Goal: Task Accomplishment & Management: Use online tool/utility

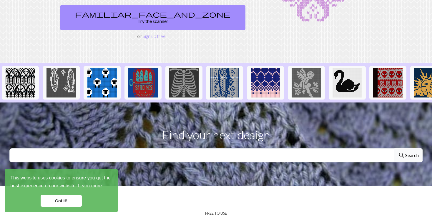
scroll to position [93, 0]
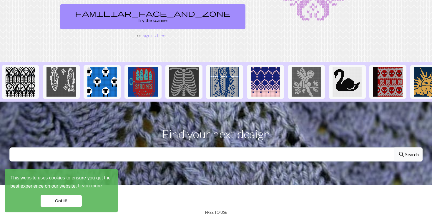
click at [66, 202] on link "Got it!" at bounding box center [61, 201] width 41 height 12
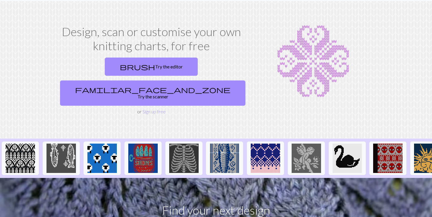
scroll to position [0, 0]
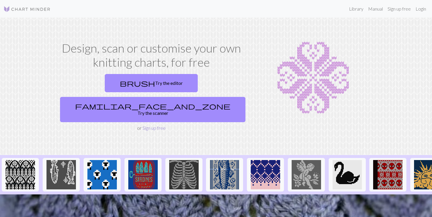
click at [155, 125] on link "Sign up free" at bounding box center [153, 128] width 23 height 6
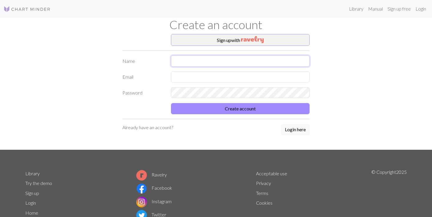
click at [190, 58] on input "text" at bounding box center [240, 61] width 139 height 11
type input "RAWER"
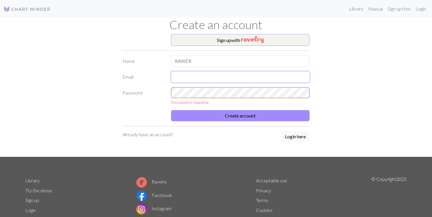
click at [178, 79] on input "text" at bounding box center [240, 76] width 139 height 11
type input "B"
type input "[EMAIL_ADDRESS][DOMAIN_NAME]"
click at [150, 84] on form "Name RAWER Email [EMAIL_ADDRESS][DOMAIN_NAME] Password Password is required Cre…" at bounding box center [215, 89] width 187 height 66
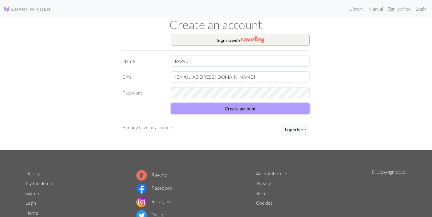
click at [235, 108] on button "Create account" at bounding box center [240, 108] width 139 height 11
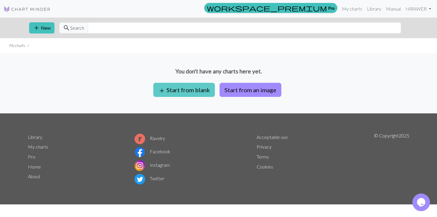
click at [186, 85] on button "add Start from blank" at bounding box center [183, 90] width 61 height 14
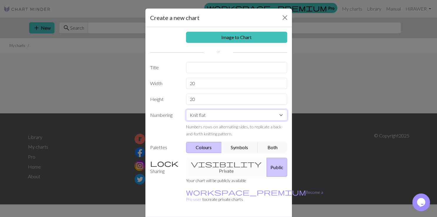
click at [186, 110] on select "Knit flat Knit in the round Lace knitting Cross stitch" at bounding box center [236, 115] width 101 height 11
click at [270, 117] on select "Knit flat Knit in the round Lace knitting Cross stitch" at bounding box center [236, 115] width 101 height 11
drag, startPoint x: 198, startPoint y: 82, endPoint x: 161, endPoint y: 87, distance: 38.1
click at [186, 87] on input "20" at bounding box center [236, 83] width 101 height 11
type input "141"
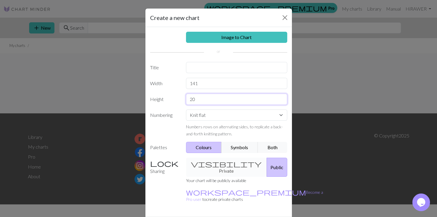
click at [197, 102] on input "20" at bounding box center [236, 99] width 101 height 11
drag, startPoint x: 198, startPoint y: 82, endPoint x: 160, endPoint y: 88, distance: 38.1
click at [186, 88] on input "141" at bounding box center [236, 83] width 101 height 11
click at [188, 65] on input "text" at bounding box center [236, 67] width 101 height 11
type input "VESTE VERTE COTES ANGLAISES"
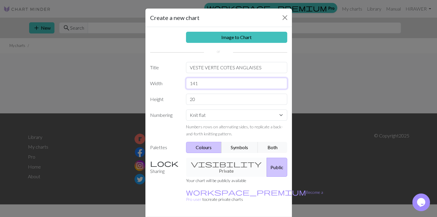
drag, startPoint x: 199, startPoint y: 85, endPoint x: 167, endPoint y: 85, distance: 31.5
click at [186, 85] on input "141" at bounding box center [236, 83] width 101 height 11
click at [210, 81] on input "141" at bounding box center [236, 83] width 101 height 11
drag, startPoint x: 199, startPoint y: 98, endPoint x: 163, endPoint y: 102, distance: 36.4
click at [186, 102] on input "20" at bounding box center [236, 99] width 101 height 11
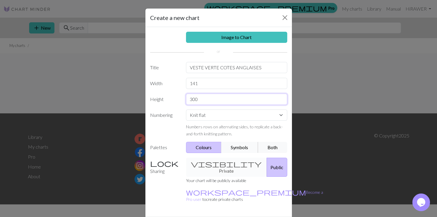
type input "300"
click at [238, 148] on button "Symbols" at bounding box center [239, 147] width 37 height 11
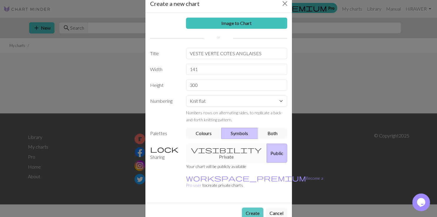
click at [251, 208] on button "Create" at bounding box center [252, 213] width 21 height 11
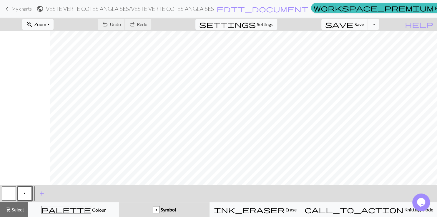
scroll to position [0, 705]
click at [271, 22] on span "Settings" at bounding box center [265, 24] width 16 height 7
select select "aran"
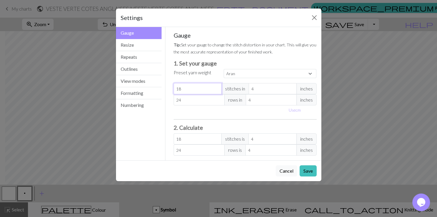
drag, startPoint x: 196, startPoint y: 90, endPoint x: 163, endPoint y: 96, distance: 33.0
click at [174, 94] on input "18" at bounding box center [198, 88] width 48 height 11
type input "2"
select select "custom"
type input "2"
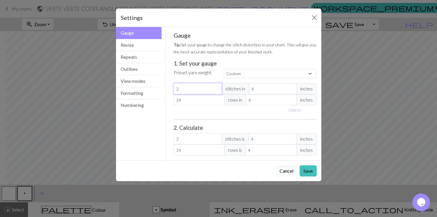
type input "22"
click at [308, 92] on span "inches" at bounding box center [306, 88] width 20 height 11
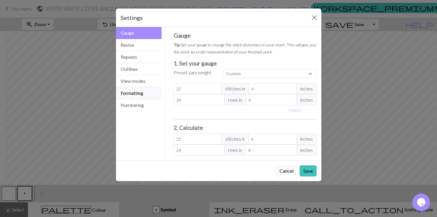
click at [133, 95] on button "Formatting" at bounding box center [139, 93] width 46 height 12
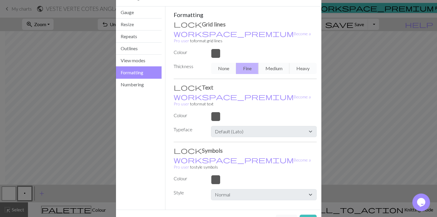
scroll to position [0, 0]
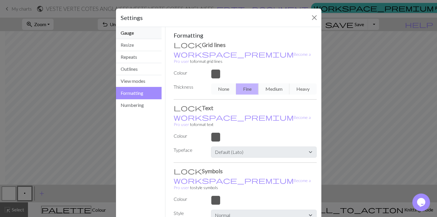
click at [132, 34] on button "Gauge" at bounding box center [139, 33] width 46 height 12
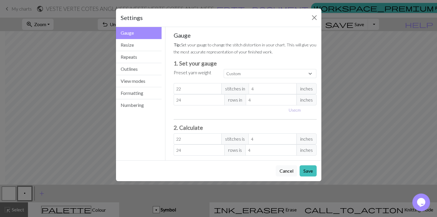
click at [297, 110] on button "Use cm" at bounding box center [294, 110] width 17 height 9
type input "10.16"
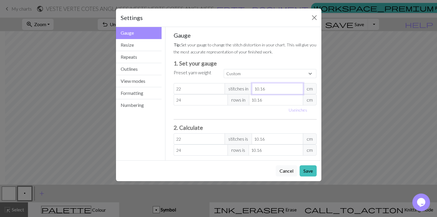
click at [266, 90] on input "10.16" at bounding box center [277, 88] width 51 height 11
type input "10.1"
type input "22.13"
type input "10"
type input "22.35"
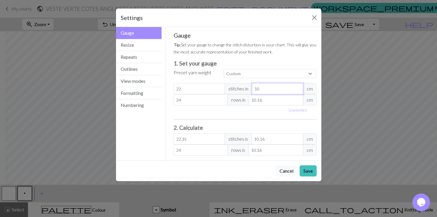
type input "10"
click at [191, 99] on input "24" at bounding box center [201, 99] width 54 height 11
type input "2"
type input "21"
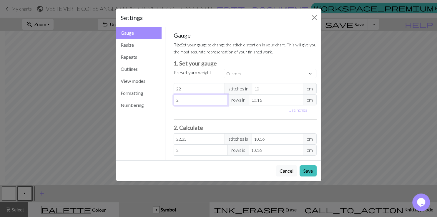
type input "21"
click at [266, 101] on input "10.16" at bounding box center [276, 99] width 54 height 11
type input "10.1"
type input "21.12"
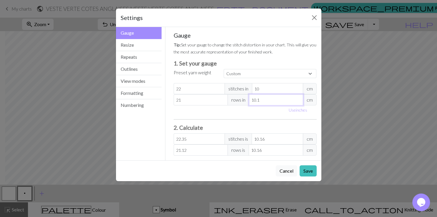
type input "10"
type input "21.34"
type input "10"
click at [241, 120] on div "Gauge Tip: Set your gauge to change the stitch distortion in your chart. This w…" at bounding box center [245, 94] width 143 height 124
drag, startPoint x: 191, startPoint y: 140, endPoint x: 134, endPoint y: 155, distance: 58.5
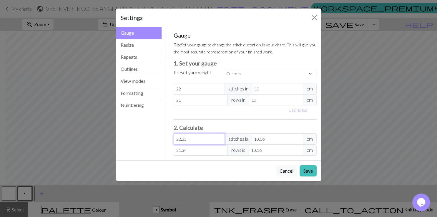
click at [174, 145] on input "22.35" at bounding box center [199, 139] width 51 height 11
click at [270, 138] on input "10.16" at bounding box center [277, 139] width 51 height 11
drag, startPoint x: 267, startPoint y: 139, endPoint x: 242, endPoint y: 138, distance: 24.4
click at [252, 138] on input "10.16" at bounding box center [277, 139] width 51 height 11
click at [186, 142] on input "22.35" at bounding box center [199, 139] width 51 height 11
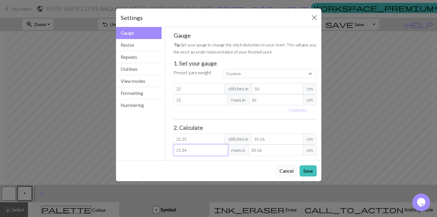
click at [191, 151] on input "21.34" at bounding box center [201, 150] width 54 height 11
type input "21.3"
type input "10.14"
type input "21"
type input "10"
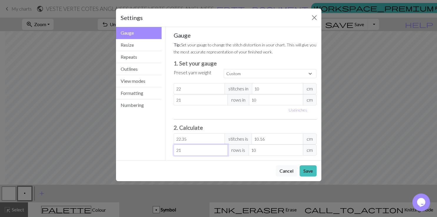
type input "2"
type input "0.95"
type input "0"
type input "5"
type input "2.38"
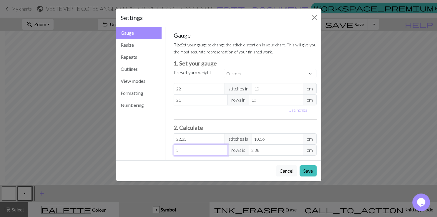
type input "54"
type input "25.71"
type input "54"
click at [259, 168] on div "Cancel Save" at bounding box center [218, 171] width 205 height 21
click at [194, 128] on h3 "2. Calculate" at bounding box center [245, 127] width 143 height 7
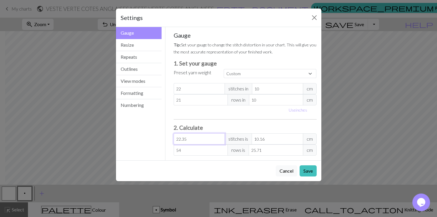
click at [190, 142] on input "22.35" at bounding box center [199, 139] width 51 height 11
type input "22.3"
type input "10.14"
type input "22"
type input "10"
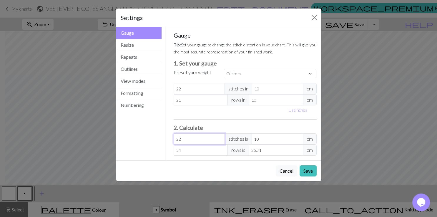
type input "2"
type input "0.91"
type input "0"
type input "5"
type input "2.27"
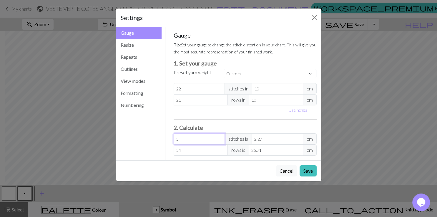
type input "54"
type input "24.55"
type input "54"
click at [192, 149] on input "54" at bounding box center [201, 150] width 54 height 11
type input "5"
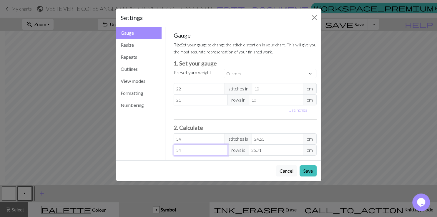
type input "2.38"
type input "0"
type input "3"
type input "1.43"
type input "35"
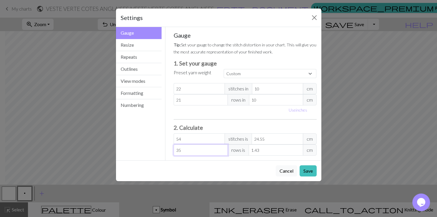
type input "16.67"
click at [217, 166] on div "Cancel Save" at bounding box center [218, 171] width 205 height 21
click at [271, 148] on input "16.67" at bounding box center [276, 150] width 54 height 11
type input "34.86"
type input "16.6"
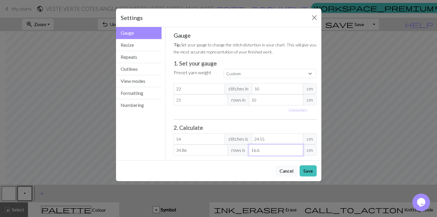
type input "33.6"
type input "16"
type input "2.1"
type input "1"
type input "0"
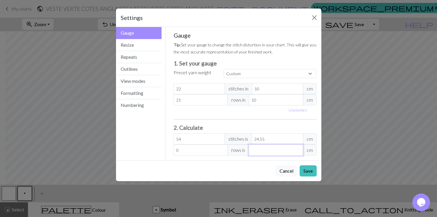
type input "6.3"
type input "3"
type input "73.5"
type input "35"
click at [259, 161] on div "Cancel Save" at bounding box center [218, 171] width 205 height 21
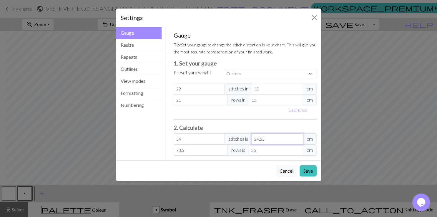
click at [270, 139] on input "24.55" at bounding box center [277, 139] width 51 height 11
type input "53.9"
type input "24.5"
type input "52.8"
type input "2"
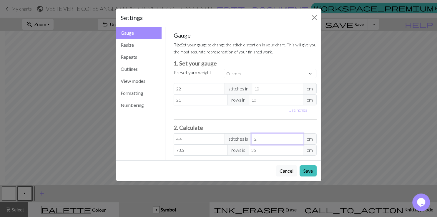
type input "0"
type input "11"
type input "5"
type input "118.8"
type input "54"
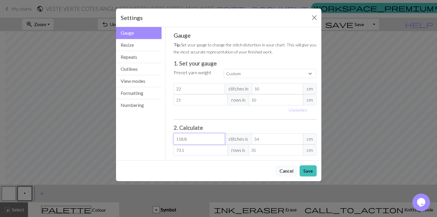
click at [189, 140] on input "118.8" at bounding box center [199, 139] width 51 height 11
type input "118"
type input "53.64"
type input "11"
type input "5"
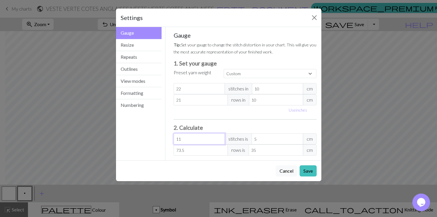
type input "1"
type input "0.45"
type input "0"
type input "1"
type input "0.45"
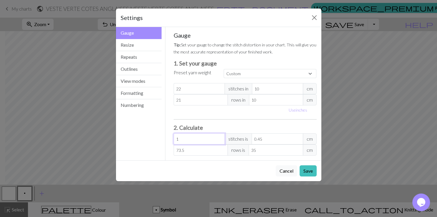
type input "14"
type input "6.36"
type input "141"
type input "64.09"
type input "141"
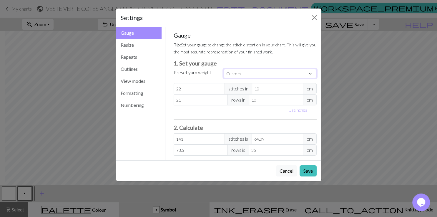
click at [224, 69] on select "Custom Square Lace Light Fingering Fingering Sport Double knit Worsted Aran Bul…" at bounding box center [270, 73] width 93 height 9
click at [244, 75] on select "Custom Square Lace Light Fingering Fingering Sport Double knit Worsted Aran Bul…" at bounding box center [270, 73] width 93 height 9
click at [226, 111] on div "Use inches" at bounding box center [245, 110] width 150 height 9
click at [312, 170] on button "Save" at bounding box center [307, 171] width 17 height 11
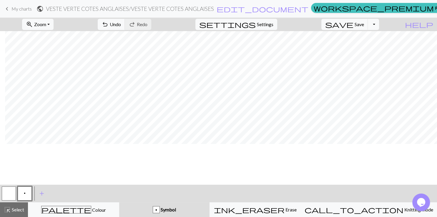
scroll to position [0, 424]
click at [379, 25] on button "Toggle Dropdown" at bounding box center [373, 24] width 11 height 11
click at [41, 196] on span "add" at bounding box center [41, 194] width 7 height 8
click at [159, 212] on div "p" at bounding box center [156, 210] width 6 height 7
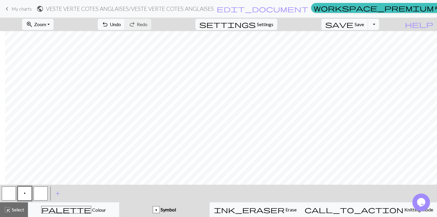
click at [159, 210] on div "p" at bounding box center [156, 210] width 6 height 7
click at [176, 212] on span "Symbol" at bounding box center [168, 210] width 16 height 6
click at [19, 214] on button "highlight_alt Select Select" at bounding box center [14, 210] width 28 height 15
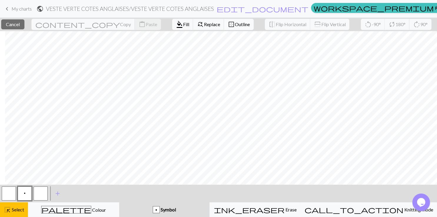
click at [224, 21] on button "border_outer Outline" at bounding box center [239, 24] width 30 height 11
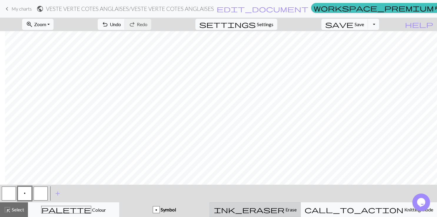
click at [284, 210] on span "Erase" at bounding box center [290, 210] width 12 height 6
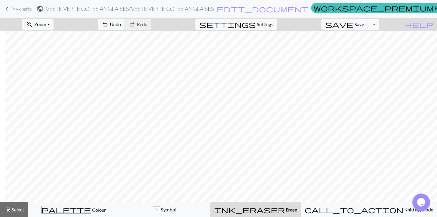
click at [285, 210] on span "Erase" at bounding box center [291, 210] width 12 height 6
click at [418, 205] on icon "Opens Chat This icon Opens the chat window." at bounding box center [420, 202] width 9 height 9
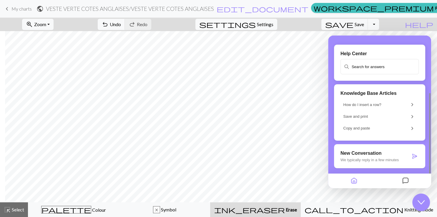
scroll to position [69, 0]
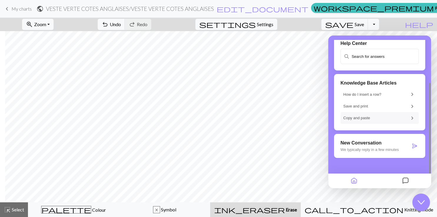
click at [350, 121] on p "Copy and paste" at bounding box center [374, 118] width 62 height 6
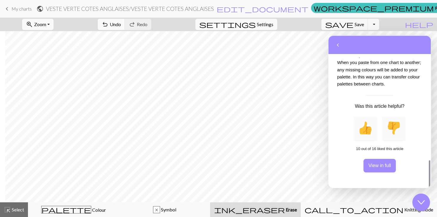
scroll to position [487, 0]
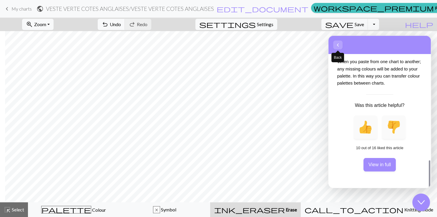
click at [334, 43] on button "Back" at bounding box center [337, 45] width 9 height 9
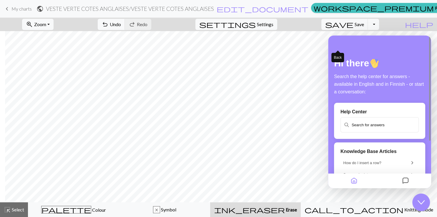
scroll to position [0, 0]
click at [356, 126] on input "text" at bounding box center [379, 125] width 77 height 14
type input "STICHES"
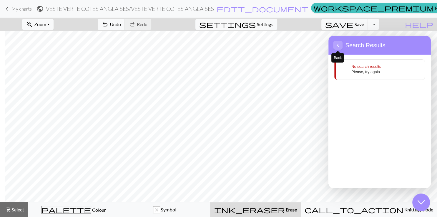
click at [340, 45] on icon "button" at bounding box center [337, 45] width 5 height 7
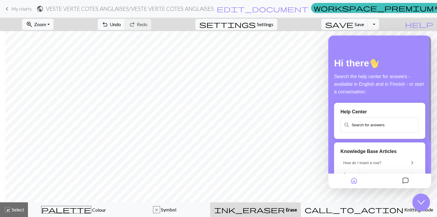
click at [418, 203] on icon "Close Chat This icon closes the chat window." at bounding box center [420, 202] width 7 height 7
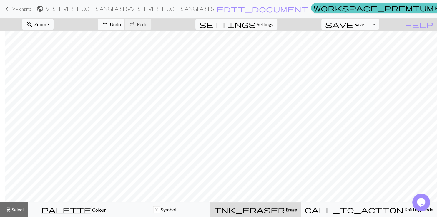
click at [328, 5] on link "workspace_premium Pro" at bounding box center [377, 8] width 133 height 10
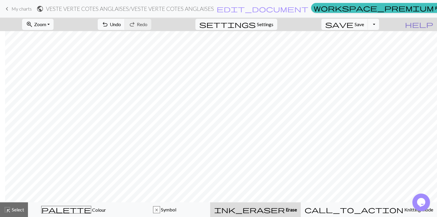
click at [430, 22] on span "help" at bounding box center [419, 24] width 28 height 8
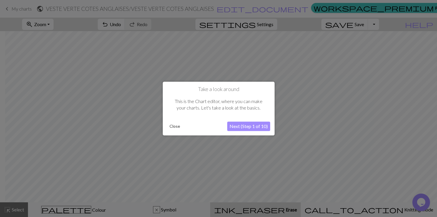
click at [254, 127] on button "Next (Step 1 of 10)" at bounding box center [248, 126] width 43 height 9
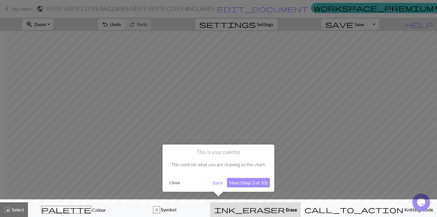
click at [241, 182] on button "Next (Step 2 of 10)" at bounding box center [248, 182] width 43 height 9
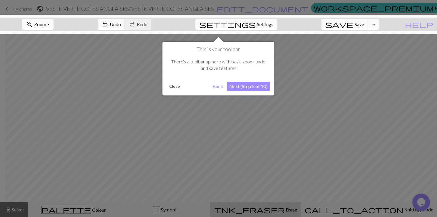
click at [250, 89] on button "Next (Step 5 of 10)" at bounding box center [248, 86] width 43 height 9
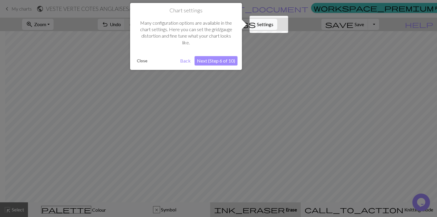
click at [217, 59] on button "Next (Step 6 of 10)" at bounding box center [215, 60] width 43 height 9
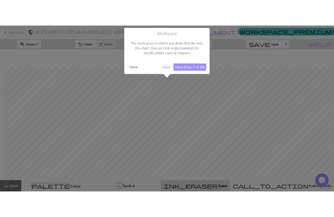
scroll to position [22, 424]
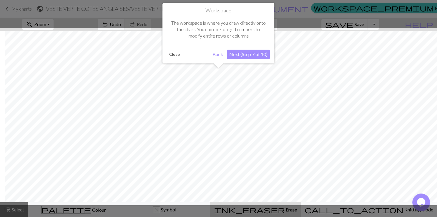
click at [248, 54] on button "Next (Step 7 of 10)" at bounding box center [248, 54] width 43 height 9
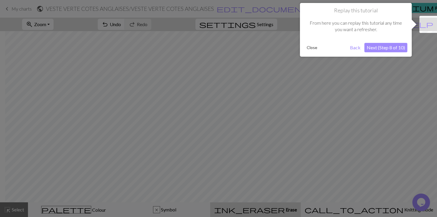
click at [381, 49] on button "Next (Step 8 of 10)" at bounding box center [385, 47] width 43 height 9
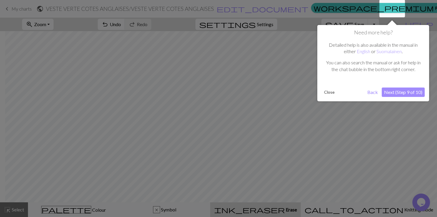
click at [398, 93] on button "Next (Step 9 of 10)" at bounding box center [403, 92] width 43 height 9
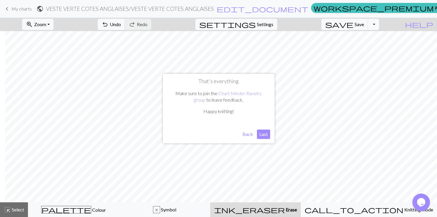
click at [262, 134] on button "Last" at bounding box center [263, 134] width 13 height 9
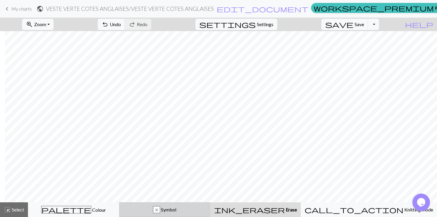
click at [176, 211] on span "Symbol" at bounding box center [168, 210] width 16 height 6
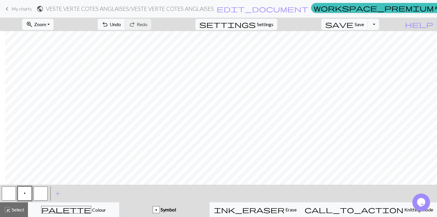
click at [159, 211] on div "p" at bounding box center [156, 210] width 6 height 7
click at [159, 210] on div "p Symbol" at bounding box center [165, 210] width 84 height 7
click at [206, 210] on div "p Symbol" at bounding box center [165, 210] width 84 height 7
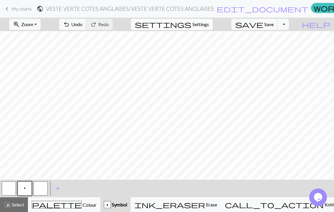
click at [205, 23] on span "Settings" at bounding box center [200, 24] width 16 height 7
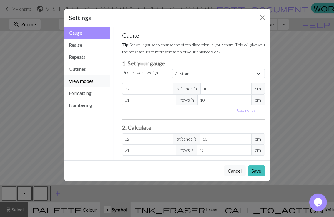
click at [85, 81] on button "View modes" at bounding box center [87, 81] width 46 height 12
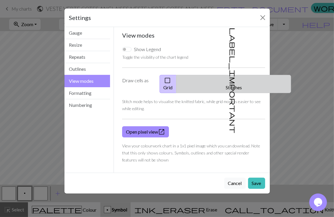
click at [239, 78] on button "label_important Stitches" at bounding box center [233, 84] width 115 height 18
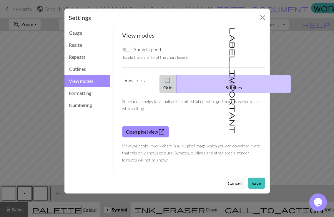
click at [171, 76] on span "check_box_outline_blank" at bounding box center [167, 80] width 7 height 8
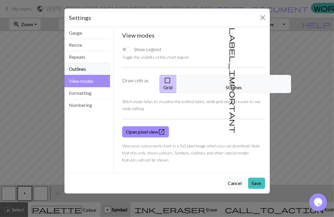
click at [79, 70] on button "Outlines" at bounding box center [87, 69] width 46 height 12
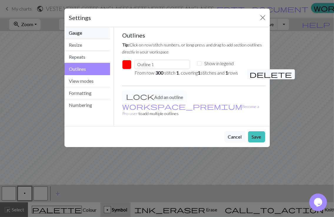
click at [78, 32] on button "Gauge" at bounding box center [87, 33] width 46 height 12
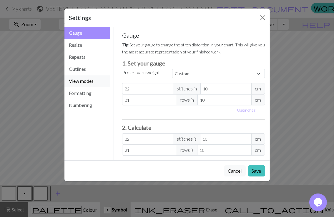
click at [84, 83] on button "View modes" at bounding box center [87, 81] width 46 height 12
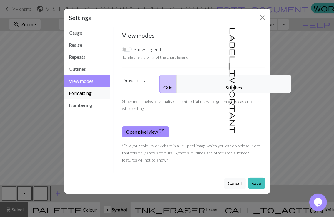
click at [82, 95] on button "Formatting" at bounding box center [87, 93] width 46 height 12
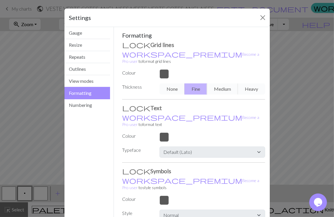
scroll to position [21, 0]
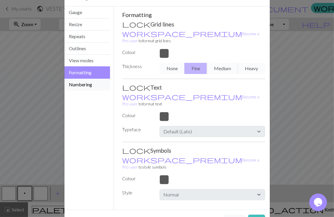
click at [83, 83] on button "Numbering" at bounding box center [87, 85] width 46 height 12
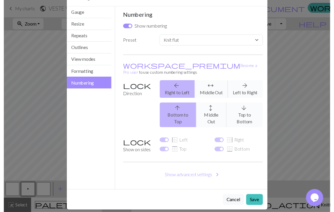
scroll to position [11, 0]
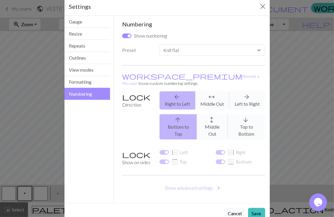
click at [231, 208] on button "Cancel" at bounding box center [234, 213] width 21 height 11
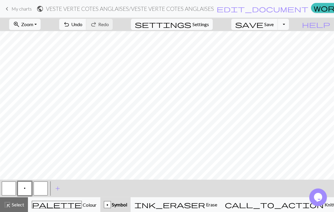
click at [316, 198] on icon "Chat widget" at bounding box center [318, 197] width 8 height 9
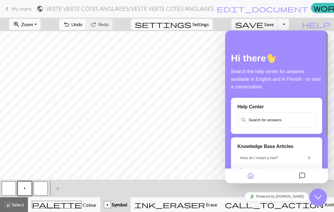
click at [262, 117] on input "text" at bounding box center [276, 120] width 77 height 14
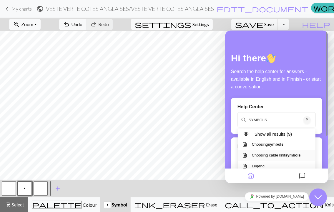
type input "SYMBOLS"
click at [284, 157] on p "Choosing cable knit symbols" at bounding box center [276, 155] width 49 height 6
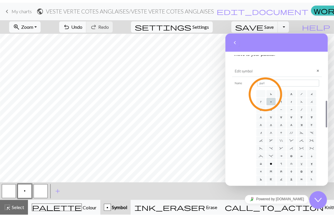
scroll to position [224, 0]
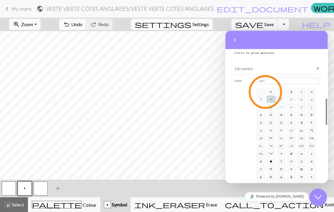
click at [57, 190] on span "add" at bounding box center [57, 189] width 7 height 8
click at [127, 204] on span "Symbol" at bounding box center [119, 205] width 16 height 6
click at [111, 204] on div "button" at bounding box center [107, 205] width 7 height 7
click at [39, 189] on button "button" at bounding box center [41, 189] width 14 height 14
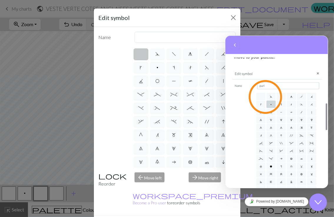
click at [321, 200] on icon "Close Chat This icon closes the chat window." at bounding box center [317, 202] width 7 height 7
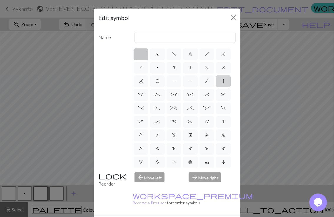
click at [216, 87] on label "|" at bounding box center [223, 82] width 15 height 12
click at [223, 81] on input "|" at bounding box center [225, 80] width 4 height 4
radio input "true"
type input "slip stitch"
click at [165, 70] on label "p" at bounding box center [157, 68] width 15 height 12
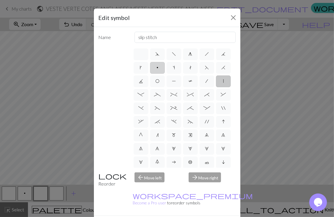
click at [160, 68] on input "p" at bounding box center [159, 66] width 4 height 4
radio input "true"
type input "purl"
click at [175, 51] on label "f" at bounding box center [174, 55] width 15 height 12
click at [175, 51] on input "f" at bounding box center [174, 53] width 4 height 4
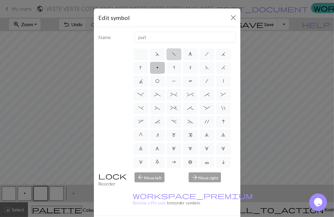
radio input "true"
type input "left leaning decrease"
click at [222, 124] on span "I" at bounding box center [223, 121] width 3 height 5
click at [222, 122] on input "I" at bounding box center [224, 120] width 4 height 4
radio input "true"
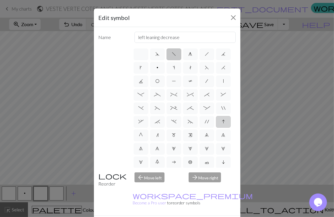
type input "sk2p"
click at [199, 142] on label "9" at bounding box center [206, 136] width 15 height 12
click at [205, 136] on input "9" at bounding box center [207, 134] width 4 height 4
radio input "true"
type input "decrease 4"
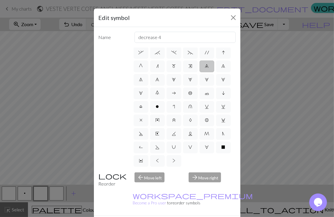
scroll to position [109, 0]
click at [156, 104] on span "o" at bounding box center [157, 106] width 3 height 5
click at [156, 172] on input "o" at bounding box center [158, 174] width 4 height 4
radio input "true"
type input "purl"
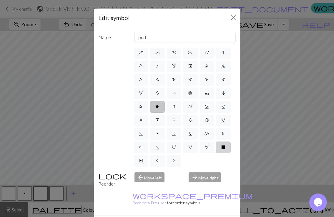
click at [222, 147] on span "X" at bounding box center [224, 147] width 4 height 5
click at [222, 213] on input "X" at bounding box center [224, 215] width 4 height 4
radio input "true"
type input "no stitch"
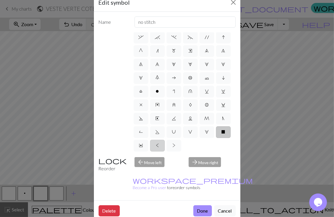
click at [165, 140] on label "<" at bounding box center [157, 146] width 15 height 12
click at [160, 211] on input "<" at bounding box center [158, 213] width 4 height 4
radio input "true"
type input "twisted knit"
click at [165, 140] on label "<" at bounding box center [157, 146] width 15 height 12
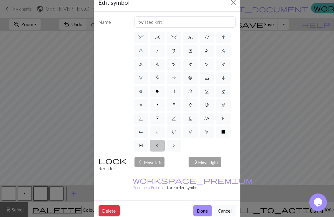
click at [160, 211] on input "<" at bounding box center [158, 213] width 4 height 4
click at [189, 132] on span "V" at bounding box center [191, 132] width 4 height 5
click at [189, 198] on input "V" at bounding box center [191, 200] width 4 height 4
radio input "true"
type input "sl1 purlwise"
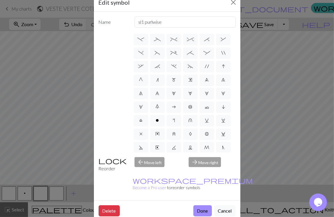
scroll to position [0, 0]
click at [216, 72] on label "|" at bounding box center [223, 66] width 15 height 12
click at [223, 66] on input "|" at bounding box center [225, 64] width 4 height 4
radio input "true"
type input "slip stitch"
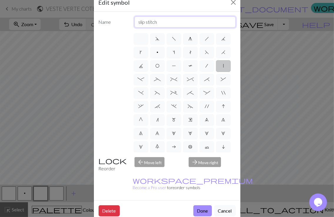
drag, startPoint x: 159, startPoint y: 22, endPoint x: 108, endPoint y: 34, distance: 53.2
click at [134, 28] on input "slip stitch" at bounding box center [184, 21] width 101 height 11
click at [114, 54] on div "d f g h j k p s t F H J O P T / | - _ % ^ * & ) ( + ; : " , ` . ~ ' I G n m e 9…" at bounding box center [167, 92] width 137 height 120
click at [201, 206] on button "Done" at bounding box center [202, 211] width 19 height 11
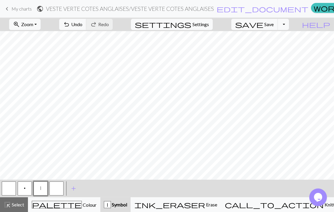
click at [6, 189] on button "button" at bounding box center [9, 189] width 14 height 14
click at [9, 189] on button "button" at bounding box center [9, 189] width 14 height 14
click at [127, 207] on span "Symbol" at bounding box center [119, 205] width 16 height 6
click at [127, 202] on div "Symbol" at bounding box center [115, 205] width 23 height 7
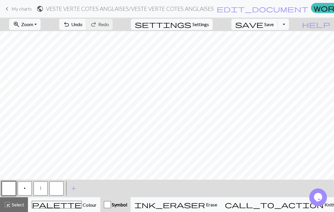
click at [111, 205] on div "button" at bounding box center [107, 205] width 7 height 7
click at [127, 205] on span "Symbol" at bounding box center [119, 205] width 16 height 6
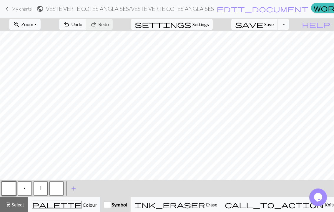
click at [127, 205] on span "Symbol" at bounding box center [119, 205] width 16 height 6
click at [127, 204] on span "Symbol" at bounding box center [119, 205] width 16 height 6
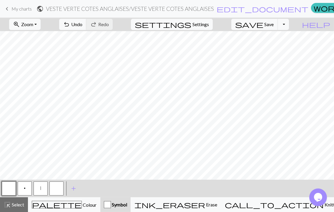
click at [58, 191] on button "button" at bounding box center [56, 189] width 14 height 14
click at [53, 185] on button "button" at bounding box center [56, 189] width 14 height 14
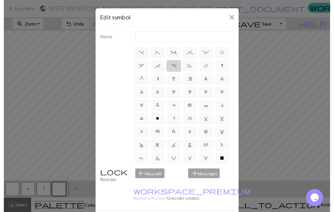
scroll to position [55, 0]
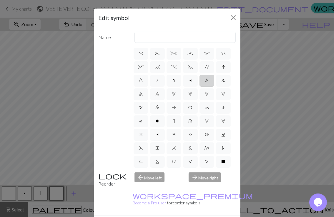
click at [199, 87] on label "9" at bounding box center [206, 81] width 15 height 12
click at [205, 132] on input "9" at bounding box center [207, 134] width 4 height 4
radio input "true"
type input "decrease 4"
click at [165, 100] on label "6" at bounding box center [157, 95] width 15 height 12
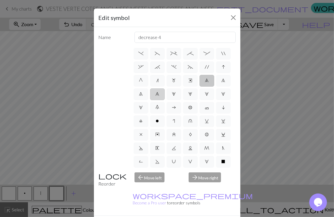
click at [159, 145] on input "6" at bounding box center [158, 147] width 4 height 4
radio input "true"
type input "decrease 1"
click at [143, 110] on span "1" at bounding box center [141, 107] width 4 height 5
click at [143, 159] on input "1" at bounding box center [141, 161] width 4 height 4
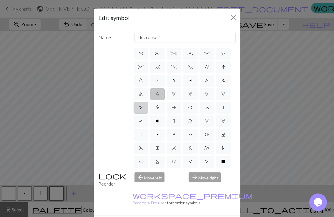
radio input "true"
type input "increase 1"
click at [222, 110] on span "i" at bounding box center [223, 107] width 3 height 5
click at [222, 159] on input "i" at bounding box center [224, 161] width 4 height 4
radio input "true"
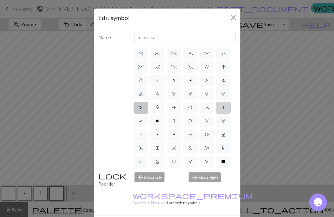
type input "skpo"
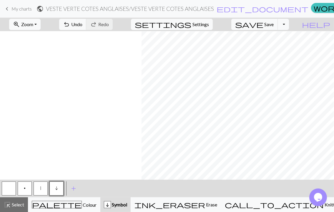
scroll to position [3, 527]
click at [22, 190] on button "p" at bounding box center [25, 189] width 14 height 14
click at [42, 189] on button "|" at bounding box center [41, 189] width 14 height 14
click at [28, 192] on button "p" at bounding box center [25, 189] width 14 height 14
click at [59, 187] on button "i" at bounding box center [56, 189] width 14 height 14
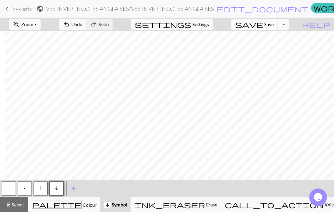
click at [41, 188] on span "|" at bounding box center [40, 188] width 1 height 5
click at [13, 202] on div "highlight_alt Select Select" at bounding box center [14, 205] width 20 height 7
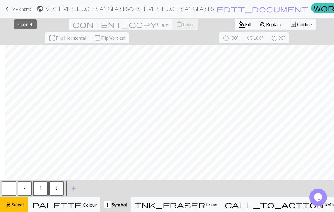
click at [321, 196] on icon "Chat widget" at bounding box center [318, 197] width 8 height 9
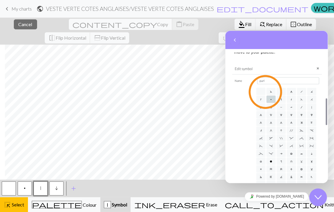
scroll to position [224, 0]
click at [231, 37] on button "Back" at bounding box center [234, 39] width 9 height 9
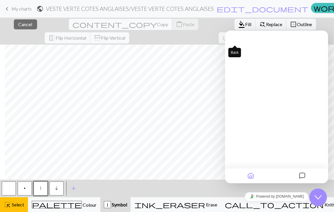
scroll to position [0, 0]
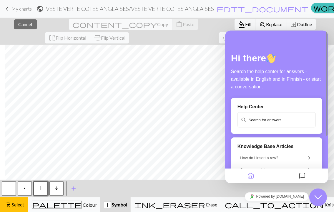
click at [258, 119] on input "text" at bounding box center [276, 120] width 77 height 14
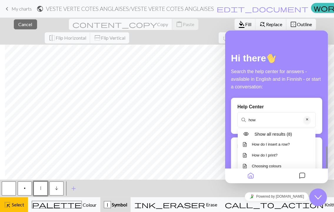
scroll to position [69, 0]
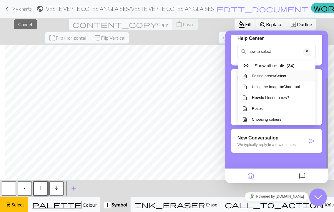
type input "how to select"
click at [269, 74] on p "Editing areas/ Select" at bounding box center [269, 76] width 35 height 6
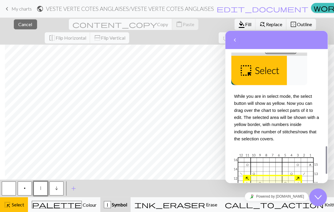
scroll to position [244, 0]
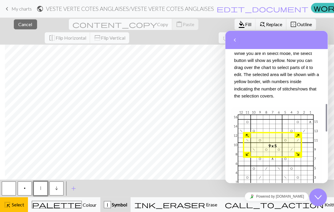
click at [319, 197] on icon "Close Chat This icon closes the chat window." at bounding box center [317, 197] width 7 height 7
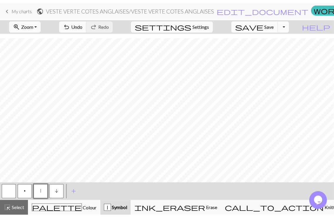
scroll to position [1732, 527]
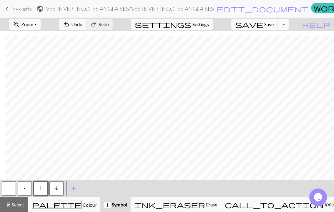
click at [40, 188] on span "|" at bounding box center [40, 188] width 1 height 5
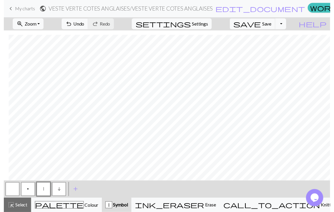
scroll to position [1727, 527]
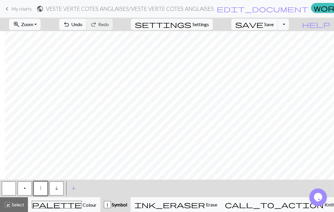
click at [23, 190] on button "p" at bounding box center [25, 189] width 14 height 14
click at [57, 190] on span "i" at bounding box center [56, 188] width 3 height 5
click at [25, 190] on span "p" at bounding box center [25, 188] width 2 height 5
click at [33, 186] on div "|" at bounding box center [41, 189] width 16 height 16
click at [39, 191] on button "|" at bounding box center [41, 189] width 14 height 14
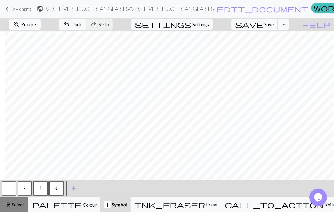
click at [11, 208] on span "highlight_alt" at bounding box center [7, 205] width 7 height 8
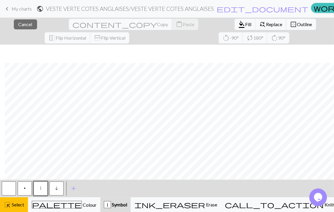
scroll to position [1745, 527]
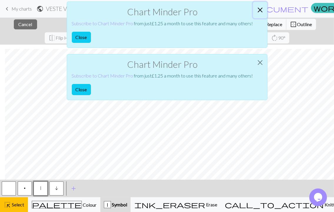
click at [262, 8] on button "Close" at bounding box center [260, 10] width 14 height 16
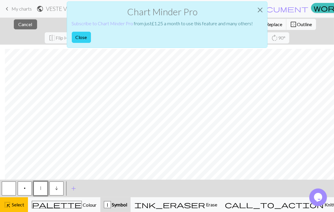
click at [84, 35] on button "Close" at bounding box center [81, 37] width 19 height 11
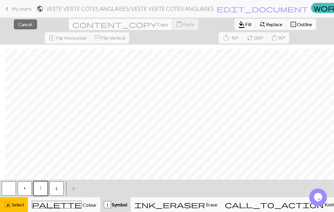
click at [157, 22] on span "Copy" at bounding box center [162, 24] width 11 height 6
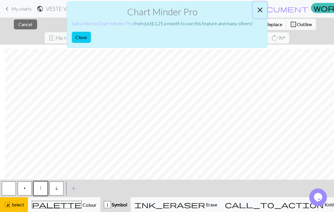
click at [257, 6] on button "Close" at bounding box center [260, 10] width 14 height 16
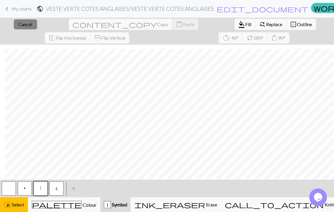
click at [23, 23] on span "Cancel" at bounding box center [26, 24] width 14 height 6
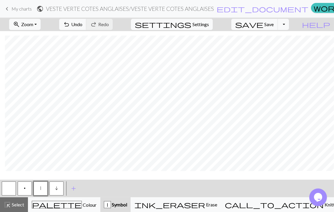
scroll to position [1732, 527]
click at [17, 209] on button "highlight_alt Select Select" at bounding box center [14, 205] width 28 height 15
